Goal: Task Accomplishment & Management: Contribute content

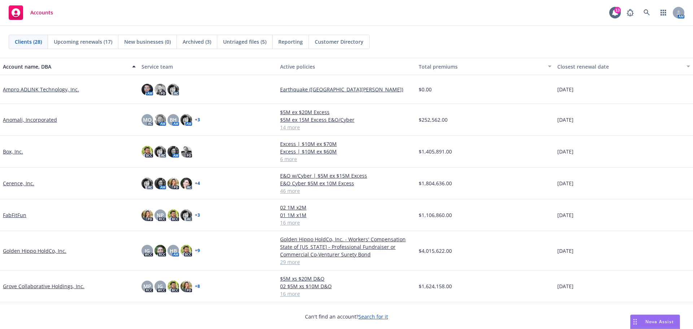
scroll to position [72, 0]
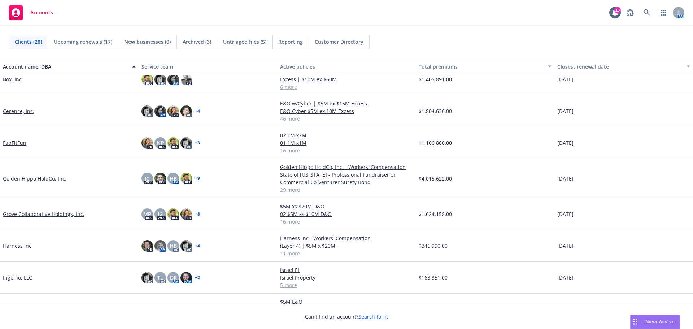
click at [50, 177] on link "Golden Hippo HoldCo, Inc." at bounding box center [34, 179] width 63 height 8
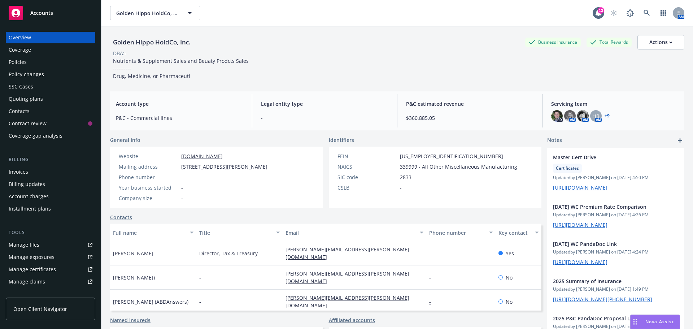
click at [30, 171] on div "Invoices" at bounding box center [51, 172] width 84 height 12
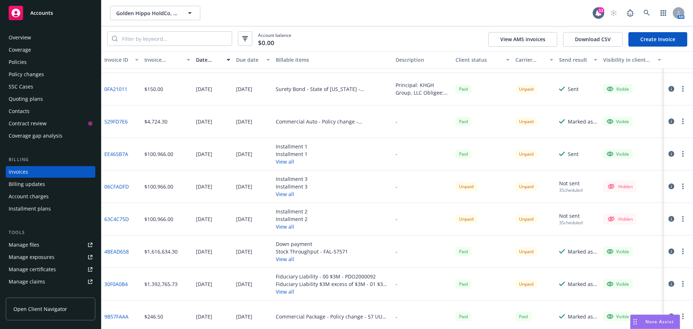
scroll to position [36, 0]
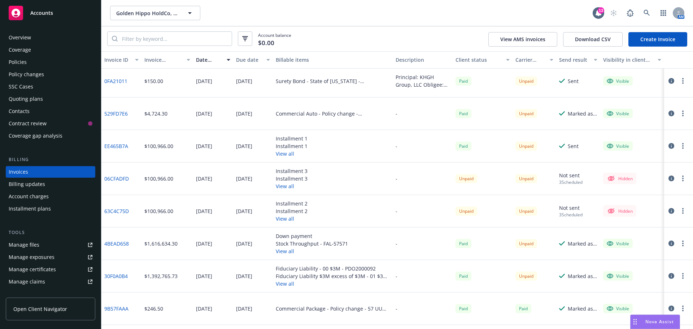
click at [122, 241] on link "4BEAD658" at bounding box center [116, 244] width 25 height 8
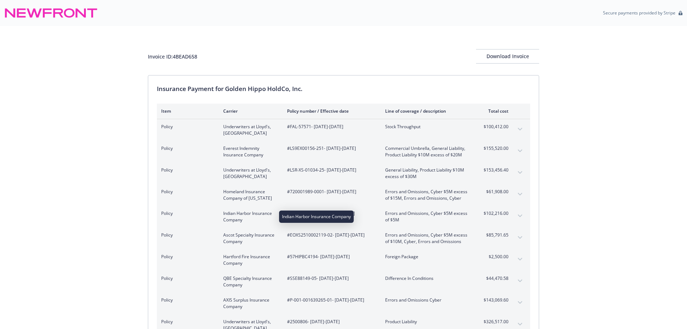
click at [230, 211] on span "Indian Harbor Insurance Company" at bounding box center [249, 216] width 52 height 13
click at [509, 59] on div "Download Invoice" at bounding box center [507, 56] width 63 height 14
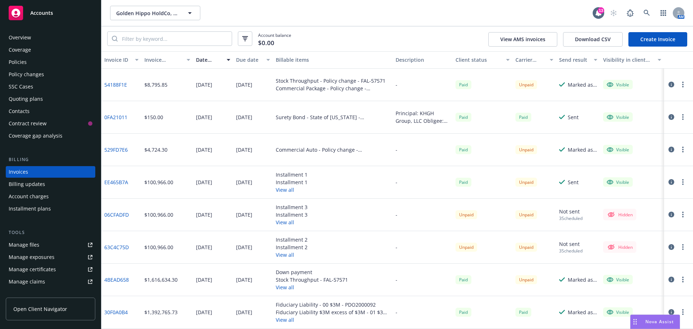
scroll to position [36, 0]
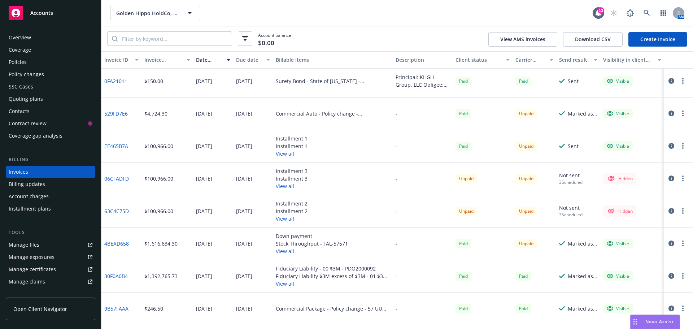
click at [34, 245] on div "Manage files" at bounding box center [24, 245] width 31 height 12
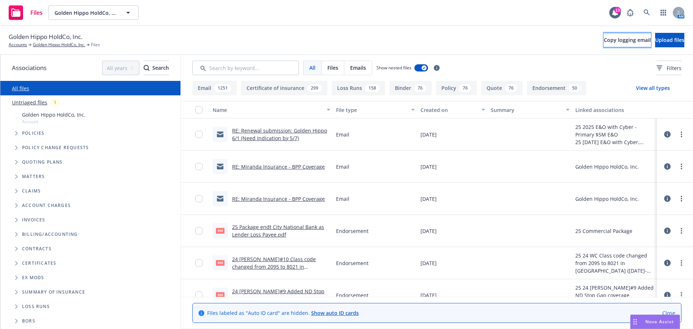
click at [603, 40] on span "Copy logging email" at bounding box center [626, 39] width 47 height 7
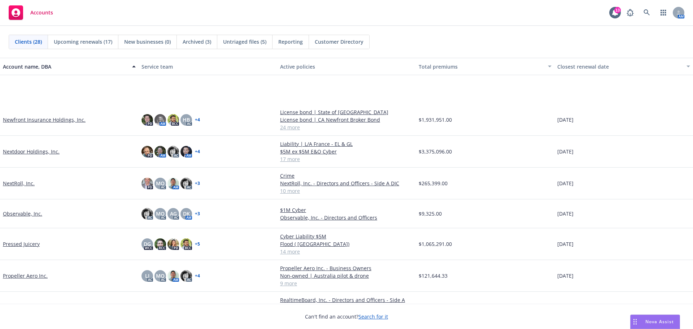
scroll to position [433, 0]
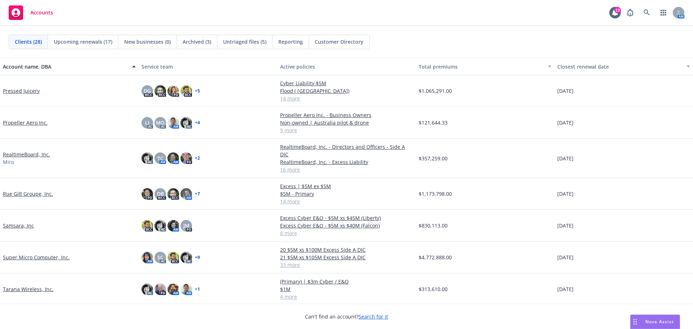
click at [32, 253] on link "Super Micro Computer, Inc." at bounding box center [36, 257] width 67 height 8
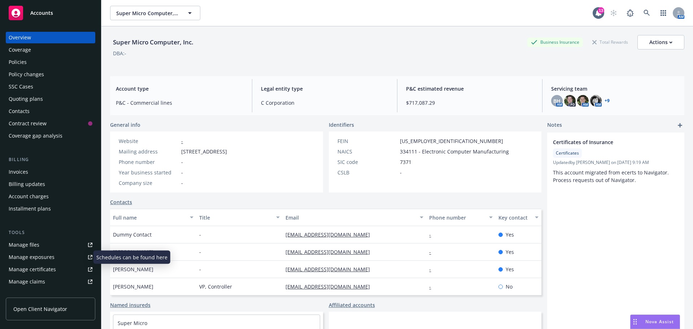
click at [43, 256] on div "Manage exposures" at bounding box center [32, 257] width 46 height 12
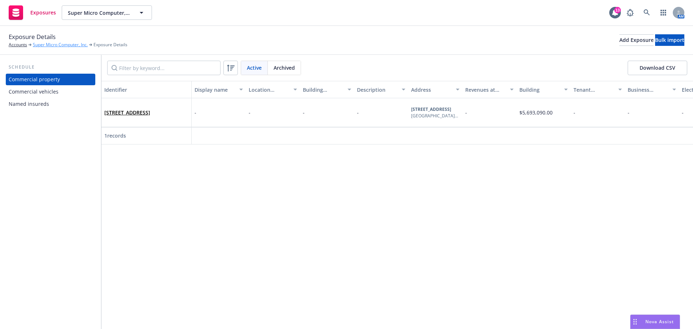
click at [50, 47] on link "Super Micro Computer, Inc." at bounding box center [60, 44] width 55 height 6
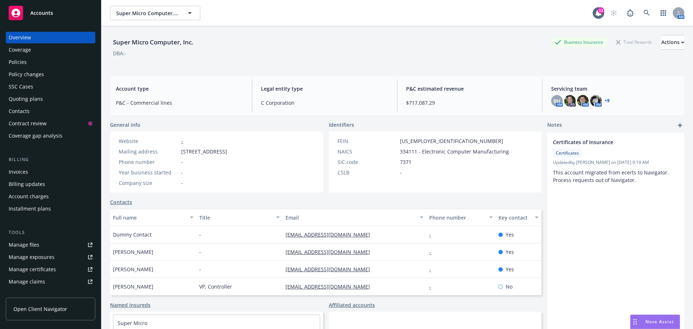
click at [50, 271] on div "Manage certificates" at bounding box center [32, 269] width 47 height 12
click at [48, 245] on link "Manage files" at bounding box center [50, 245] width 89 height 12
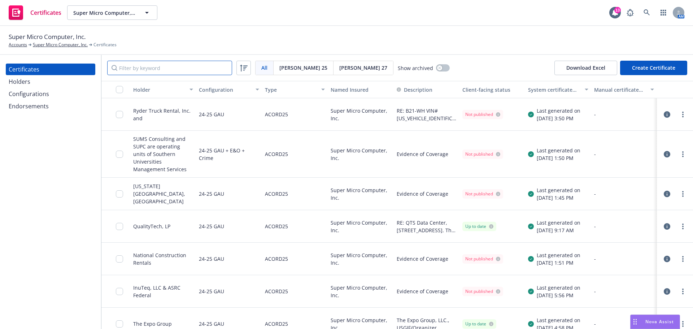
click at [156, 67] on input "Filter by keyword" at bounding box center [169, 68] width 125 height 14
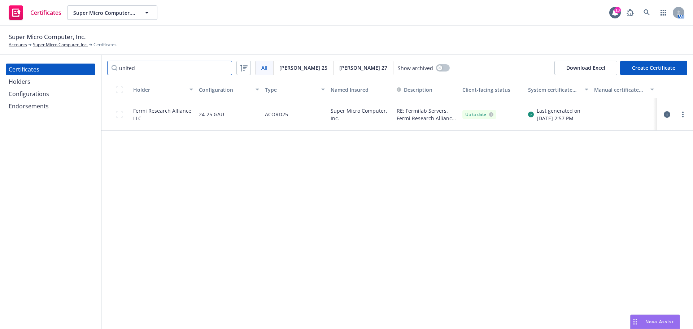
type input "united"
click at [50, 85] on div "Holders" at bounding box center [51, 82] width 84 height 12
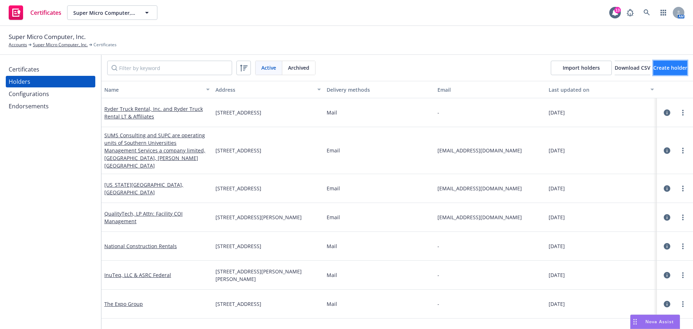
click at [653, 63] on button "Create holder" at bounding box center [670, 68] width 34 height 14
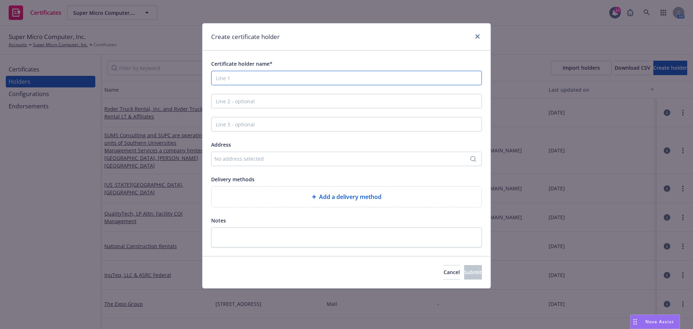
click at [243, 81] on input "Certificate holder name*" at bounding box center [346, 78] width 271 height 14
paste input "United Rentals (North America), Inc"
type input "United Rentals (North America), Inc."
click at [261, 98] on input "Line 2 - optional" at bounding box center [346, 101] width 271 height 14
paste input "United Rentals, Inc. & Subsidiaries"
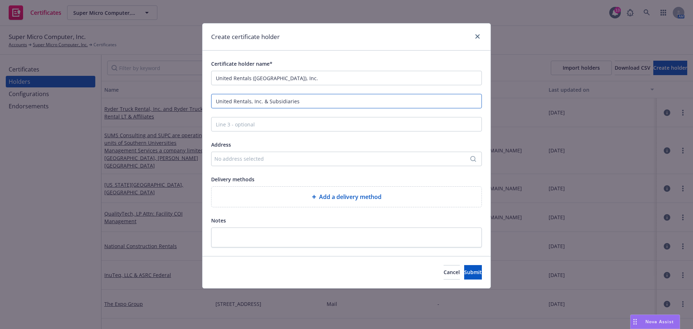
type input "United Rentals, Inc. & Subsidiaries"
click at [277, 156] on div "No address selected" at bounding box center [342, 159] width 257 height 8
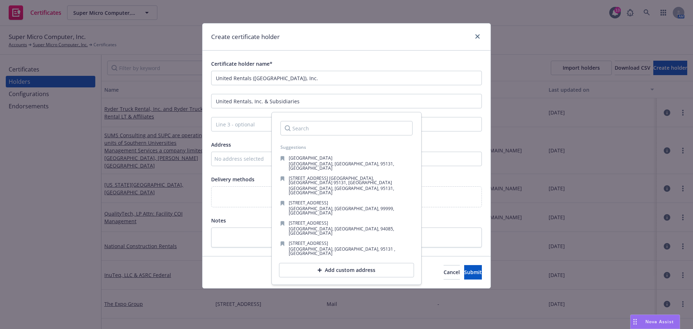
click at [315, 130] on input "Search" at bounding box center [346, 128] width 132 height 14
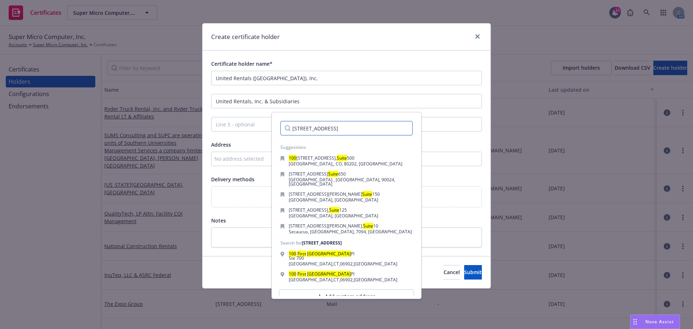
click at [387, 127] on input "100 First Stamford Place, Suite 700" at bounding box center [346, 128] width 132 height 14
paste input "Stamford, CT 06902"
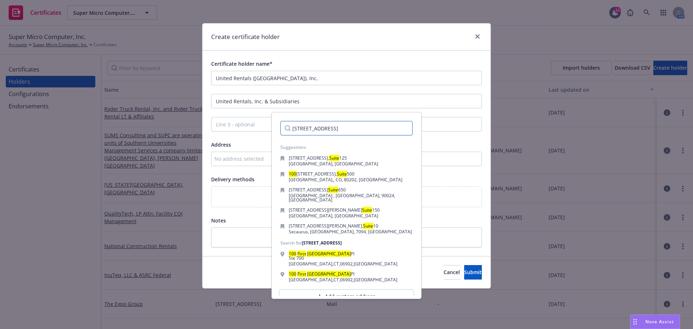
scroll to position [0, 25]
type input "100 First Stamford Place, Suite 700, Stamford, CT 06902"
click at [433, 210] on div "Certificate holder name* United Rentals (North America), Inc. United Rentals, I…" at bounding box center [346, 153] width 271 height 188
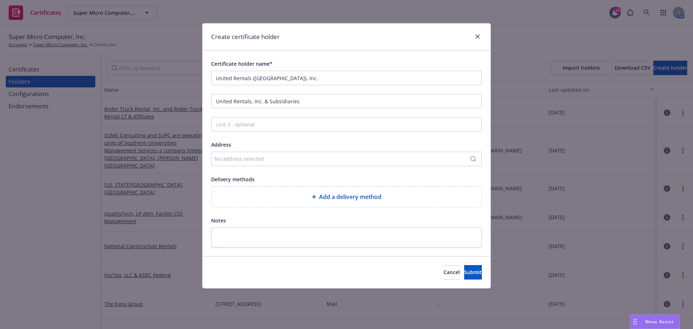
click at [324, 162] on div "No address selected" at bounding box center [342, 159] width 257 height 8
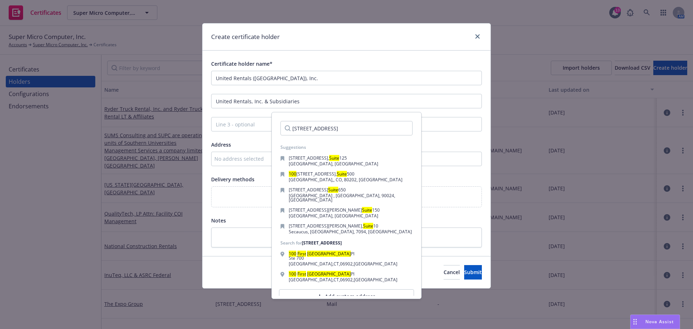
scroll to position [14, 0]
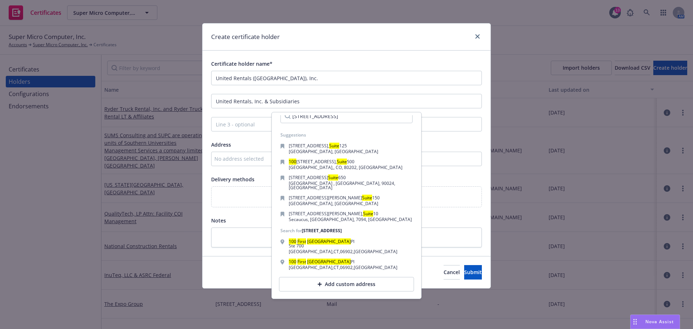
click at [354, 286] on div "Add custom address" at bounding box center [346, 284] width 135 height 14
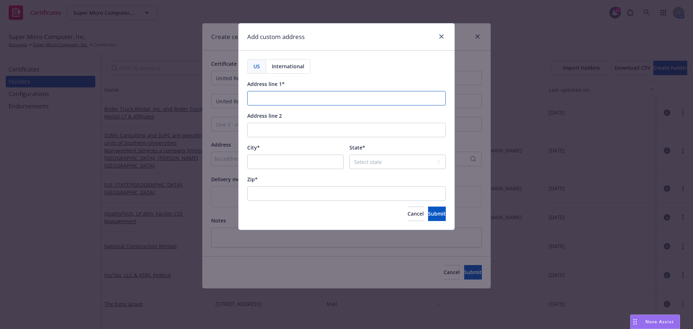
click at [285, 101] on input "Address line 1*" at bounding box center [346, 98] width 198 height 14
click at [260, 161] on input "City*" at bounding box center [295, 161] width 96 height 14
paste input "Stamford, CT 06902"
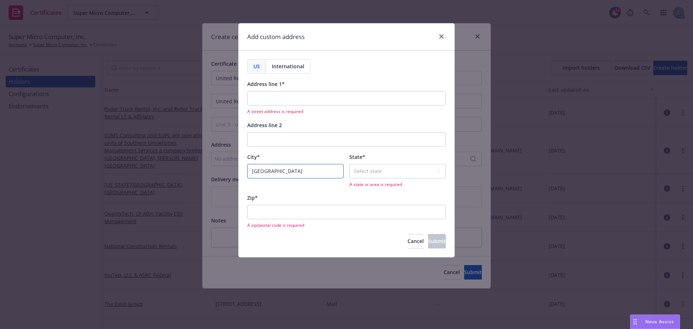
drag, startPoint x: 303, startPoint y: 170, endPoint x: 284, endPoint y: 169, distance: 19.5
click at [284, 169] on input "Stamford, CT 06902" at bounding box center [295, 171] width 96 height 14
type input "Stamford, CT 06902"
click at [265, 215] on input "Zip*" at bounding box center [346, 212] width 198 height 14
paste input "06902"
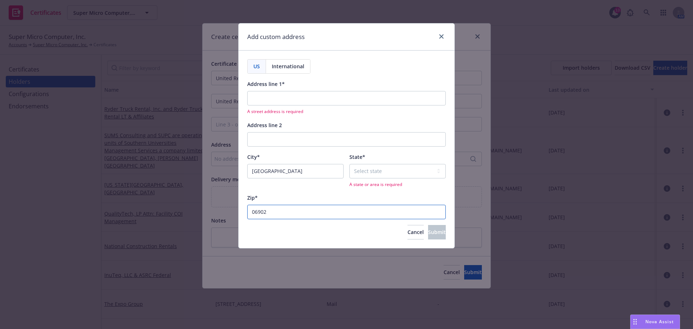
type input "06902"
drag, startPoint x: 315, startPoint y: 171, endPoint x: 276, endPoint y: 173, distance: 39.0
click at [276, 173] on input "Stamford, CT 06902" at bounding box center [295, 171] width 96 height 14
type input "Stamford"
click at [412, 169] on select "Select state Alabama Alaska American Samoa Arizona Arkansas Baker Island Califo…" at bounding box center [397, 171] width 96 height 14
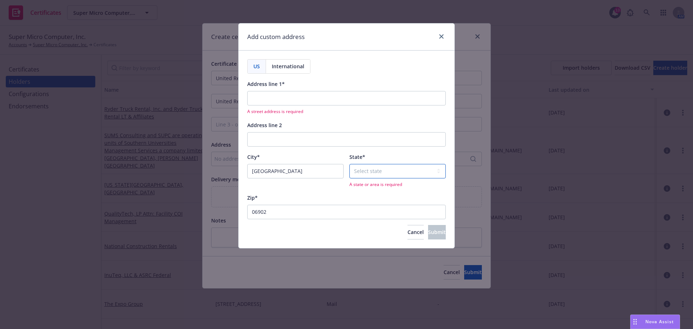
select select "CT"
click at [349, 164] on select "Select state Alabama Alaska American Samoa Arizona Arkansas Baker Island Califo…" at bounding box center [397, 171] width 96 height 14
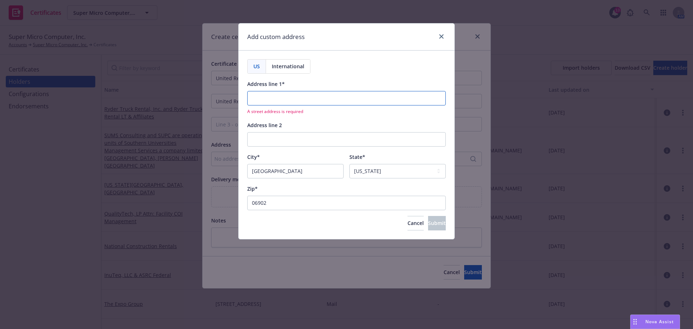
click at [263, 101] on input "Address line 1*" at bounding box center [346, 98] width 198 height 14
paste input "100 First Stamford Place, Suite 700"
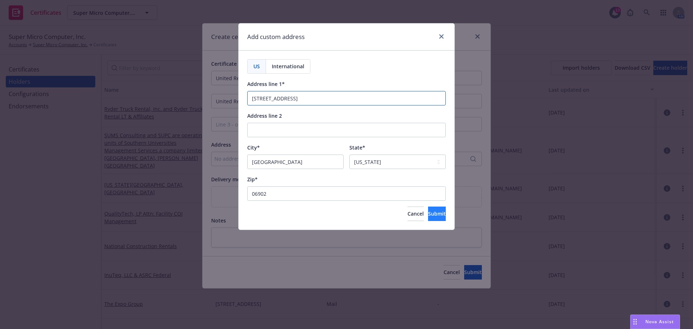
type input "100 First Stamford Place, Suite 700"
click at [428, 214] on span "Submit" at bounding box center [437, 213] width 18 height 7
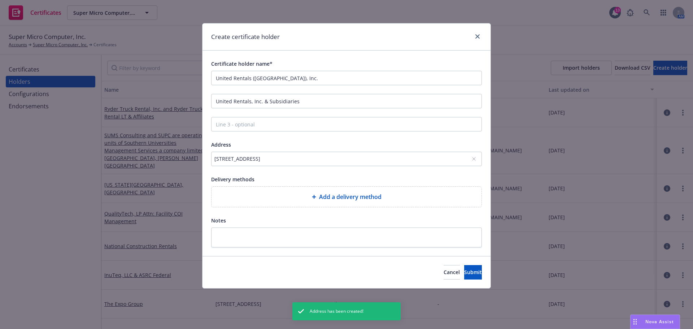
click at [356, 203] on div "Add a delivery method" at bounding box center [346, 196] width 270 height 20
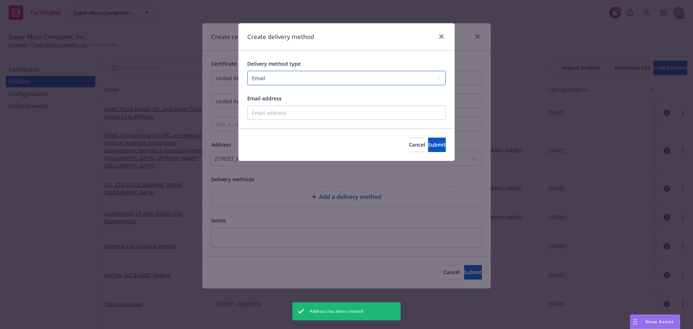
click at [270, 76] on select "Select delivery method type Email Mail Fax Upload to Compliance Website" at bounding box center [346, 78] width 198 height 14
select select "MAIL"
click at [247, 71] on select "Select delivery method type Email Mail Fax Upload to Compliance Website" at bounding box center [346, 78] width 198 height 14
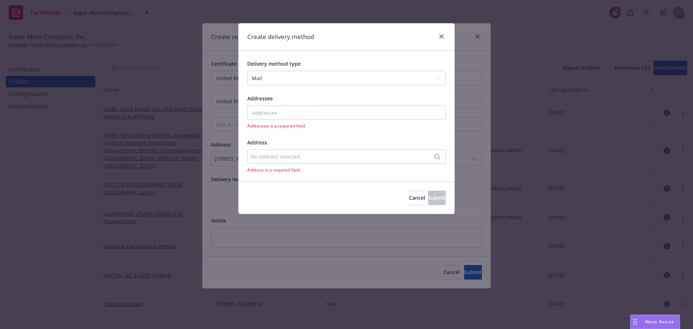
click at [256, 154] on div "No address selected" at bounding box center [342, 157] width 185 height 8
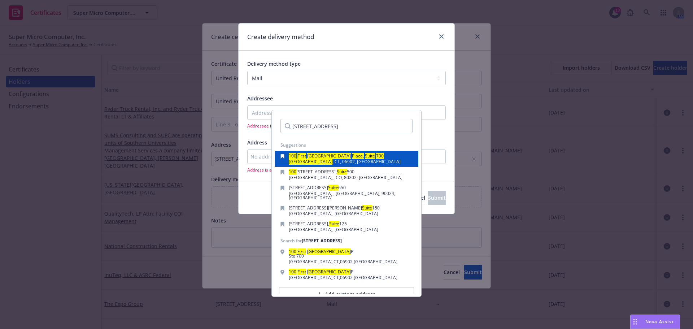
type input "100 First Stamford Place, Suite 700"
click at [365, 158] on mark "Suite" at bounding box center [370, 156] width 10 height 6
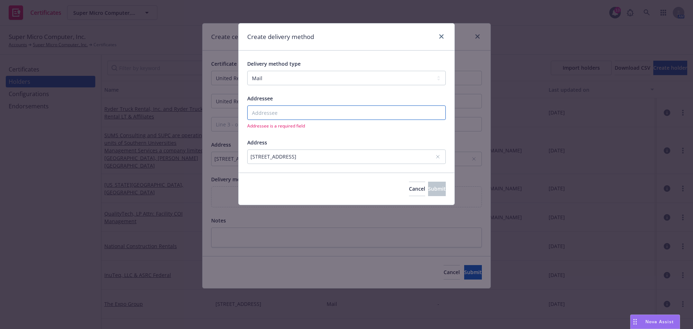
click at [279, 111] on input "Addressee" at bounding box center [346, 112] width 198 height 14
paste input "United Rentals (North America), Inc."
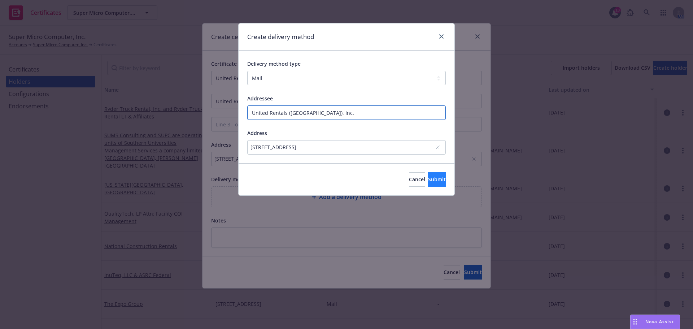
type input "United Rentals (North America), Inc."
click at [429, 179] on span "Submit" at bounding box center [437, 179] width 18 height 7
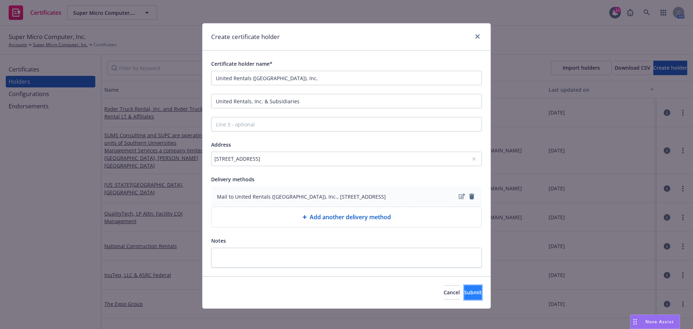
click at [466, 295] on span "Submit" at bounding box center [473, 292] width 18 height 7
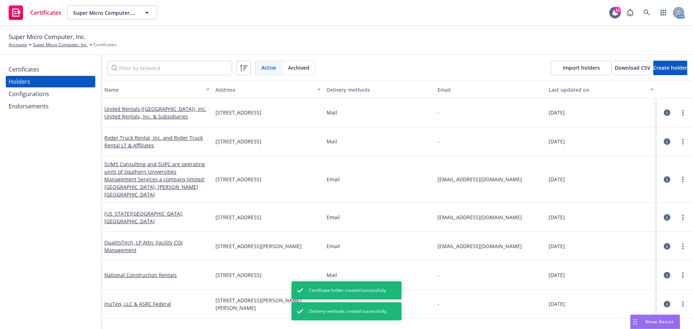
click at [47, 70] on div "Certificates" at bounding box center [51, 69] width 84 height 12
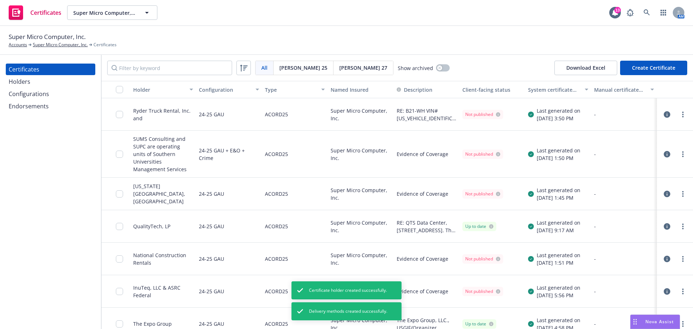
click at [640, 70] on button "Create Certificate" at bounding box center [653, 68] width 67 height 14
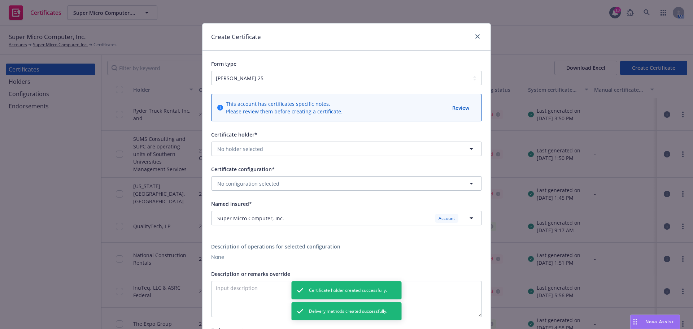
click at [238, 157] on div "Certificate holder* No holder selected Certificate configuration* No configurat…" at bounding box center [346, 243] width 271 height 227
click at [236, 153] on button "No holder selected" at bounding box center [346, 148] width 271 height 14
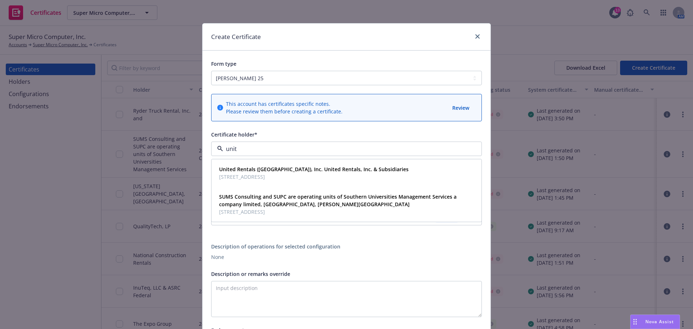
type input "unite"
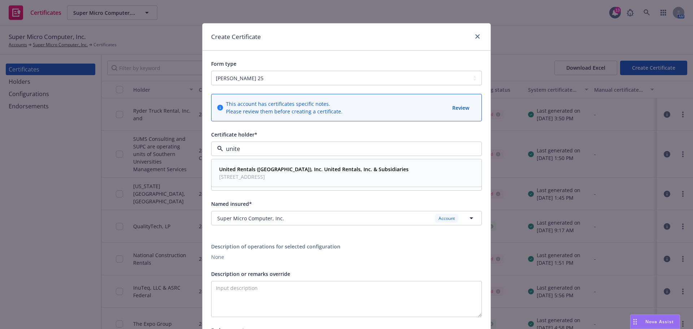
click at [277, 178] on span "100 First Stamford Place, Suite 700, Stamford, CT, 06902, USA" at bounding box center [313, 177] width 189 height 8
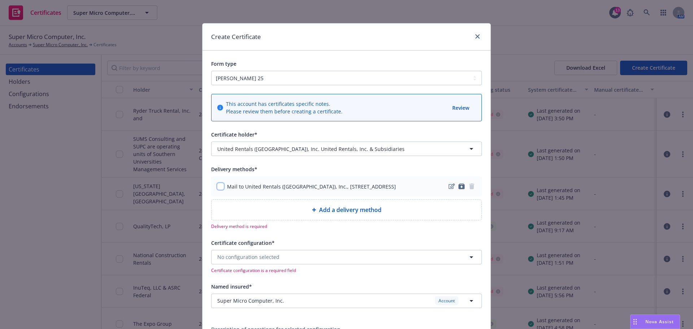
click at [217, 190] on input "checkbox" at bounding box center [220, 186] width 7 height 7
checkbox input "true"
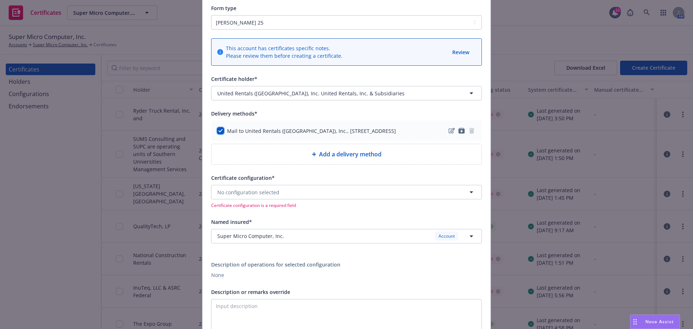
scroll to position [108, 0]
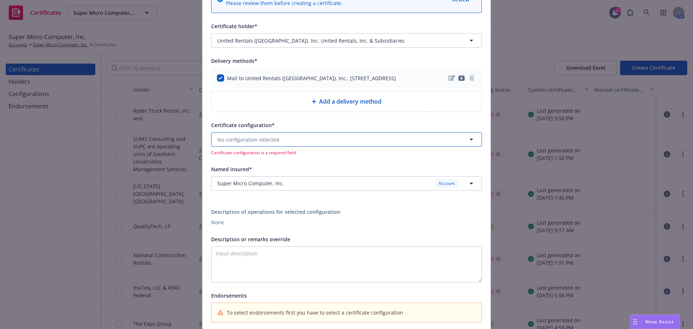
click at [284, 141] on button "No configuration selected" at bounding box center [346, 139] width 271 height 14
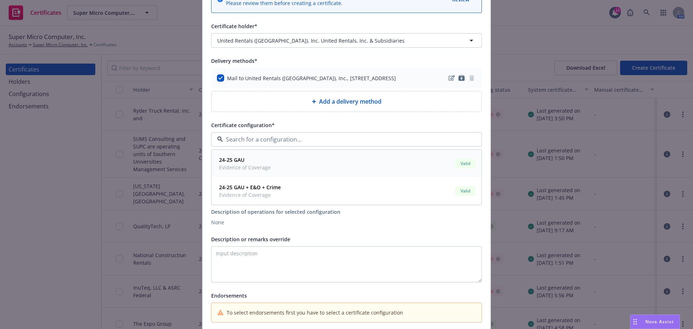
click at [272, 172] on div "24-25 GAU Evidence of Coverage Valid" at bounding box center [346, 163] width 260 height 18
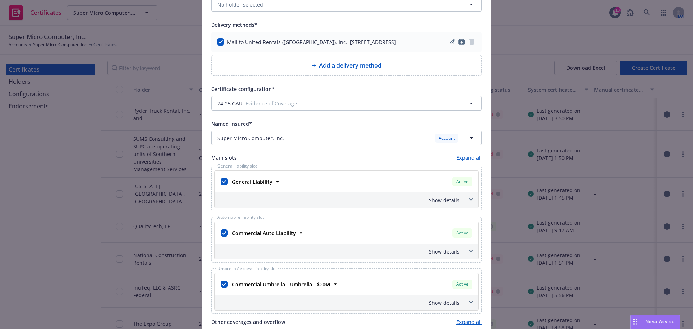
scroll to position [252, 0]
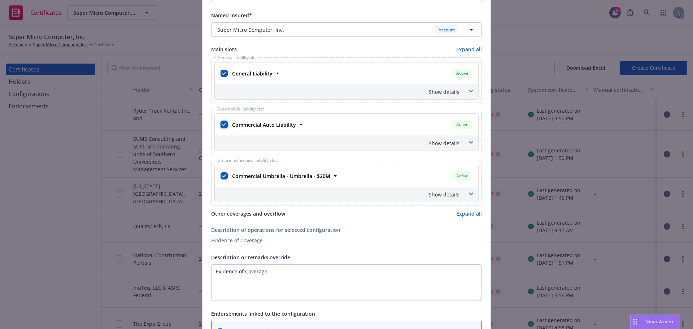
click at [220, 128] on input "checkbox" at bounding box center [223, 124] width 7 height 7
checkbox input "false"
click at [220, 179] on input "checkbox" at bounding box center [223, 175] width 7 height 7
checkbox input "false"
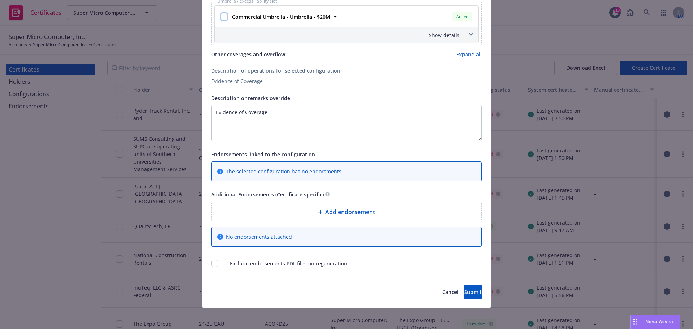
scroll to position [421, 0]
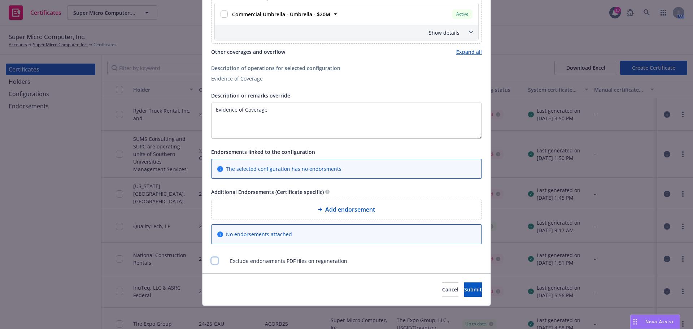
click at [212, 261] on input "checkbox" at bounding box center [214, 260] width 7 height 7
checkbox input "true"
click at [464, 291] on span "Submit" at bounding box center [473, 289] width 18 height 7
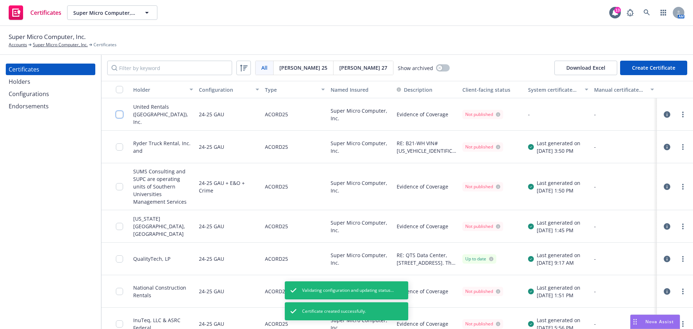
click at [117, 114] on input "checkbox" at bounding box center [119, 114] width 7 height 7
click at [678, 115] on link "more" at bounding box center [682, 114] width 9 height 9
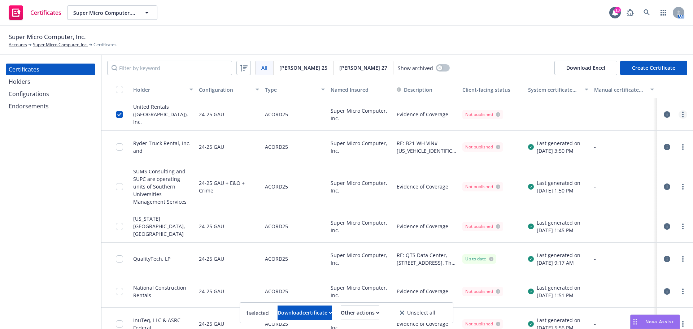
click at [682, 115] on circle "more" at bounding box center [682, 114] width 1 height 1
click at [617, 154] on link "Regenerate" at bounding box center [623, 158] width 115 height 14
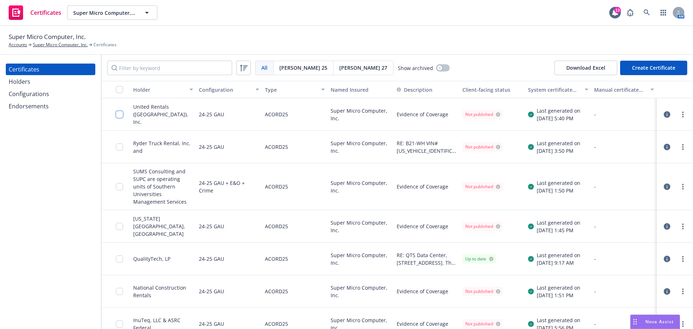
click at [119, 117] on input "checkbox" at bounding box center [119, 114] width 7 height 7
click at [286, 309] on div "Download certificate" at bounding box center [304, 313] width 54 height 14
click at [284, 295] on link "Download uneditable file" at bounding box center [268, 294] width 84 height 14
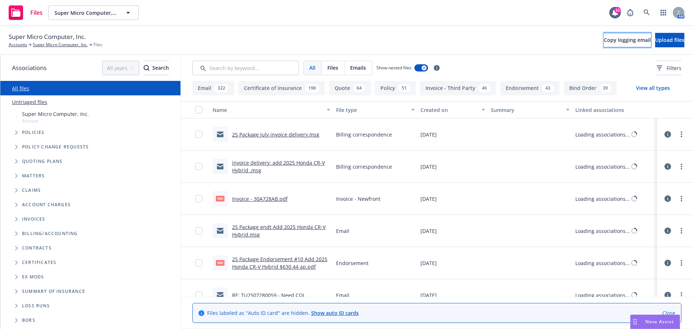
click at [603, 36] on button "Copy logging email" at bounding box center [626, 40] width 47 height 14
